Goal: Task Accomplishment & Management: Use online tool/utility

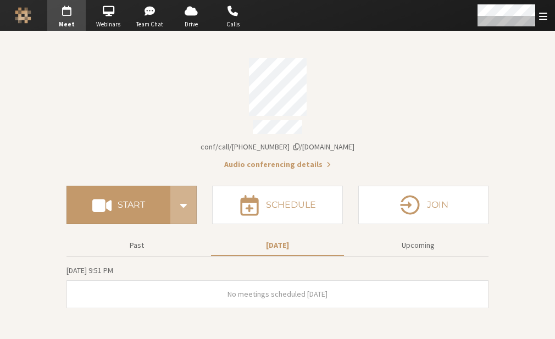
drag, startPoint x: 328, startPoint y: 4, endPoint x: 369, endPoint y: 84, distance: 89.5
